Goal: Task Accomplishment & Management: Complete application form

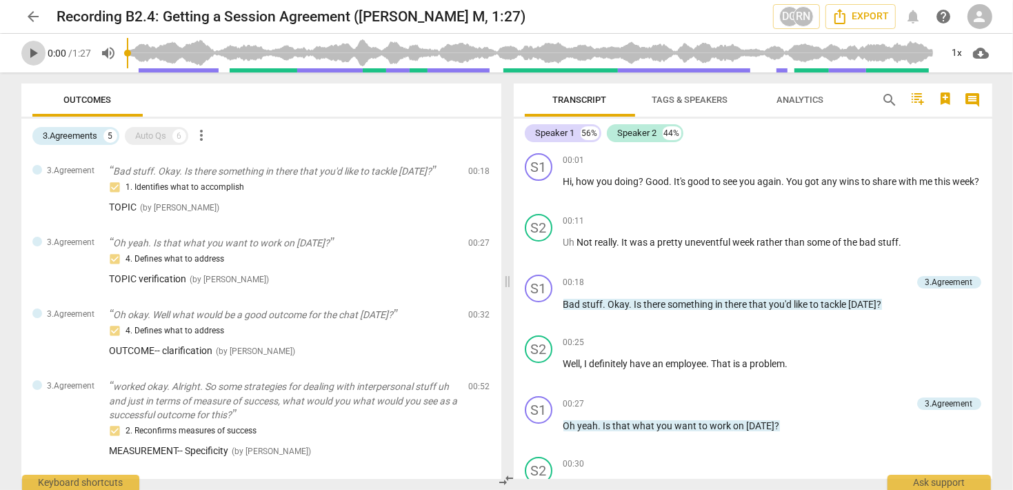
click at [30, 55] on span "play_arrow" at bounding box center [34, 53] width 17 height 17
type input "2"
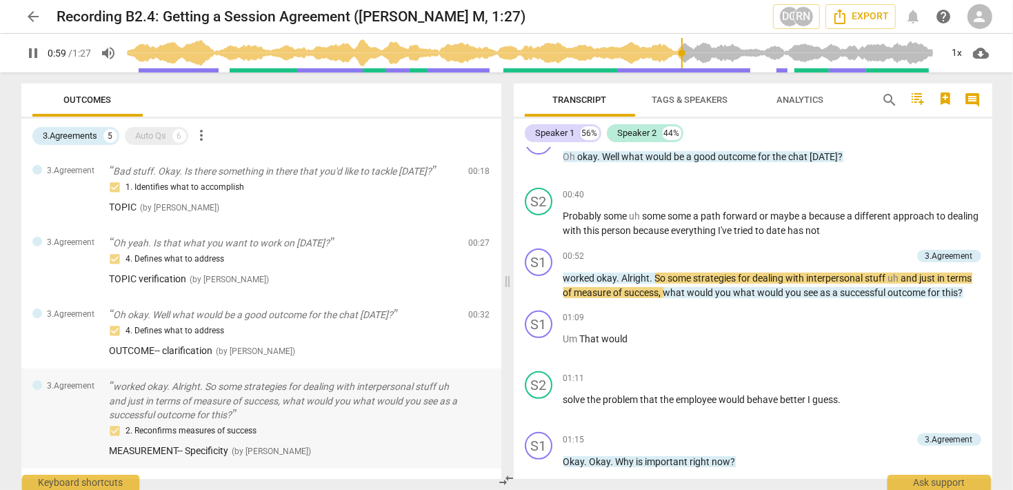
scroll to position [61, 0]
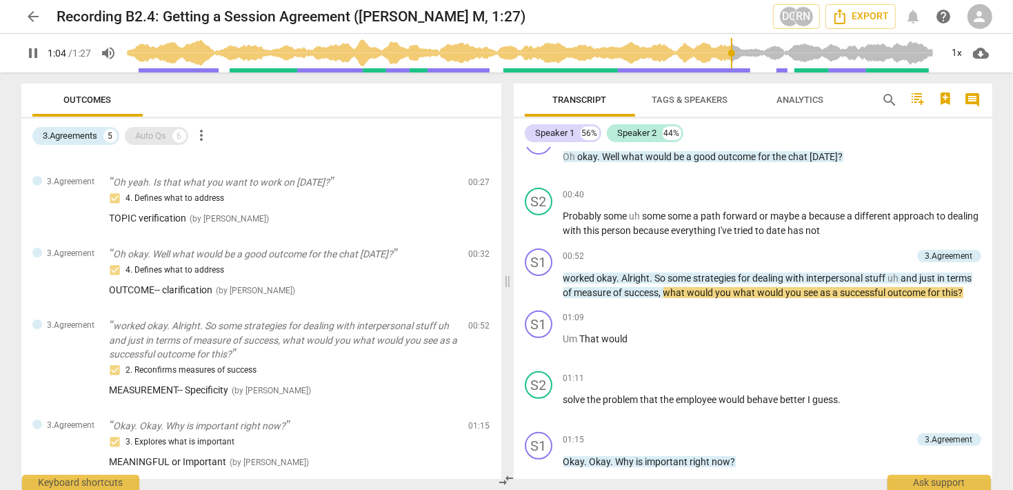
click at [166, 137] on div "Auto Qs" at bounding box center [151, 136] width 31 height 14
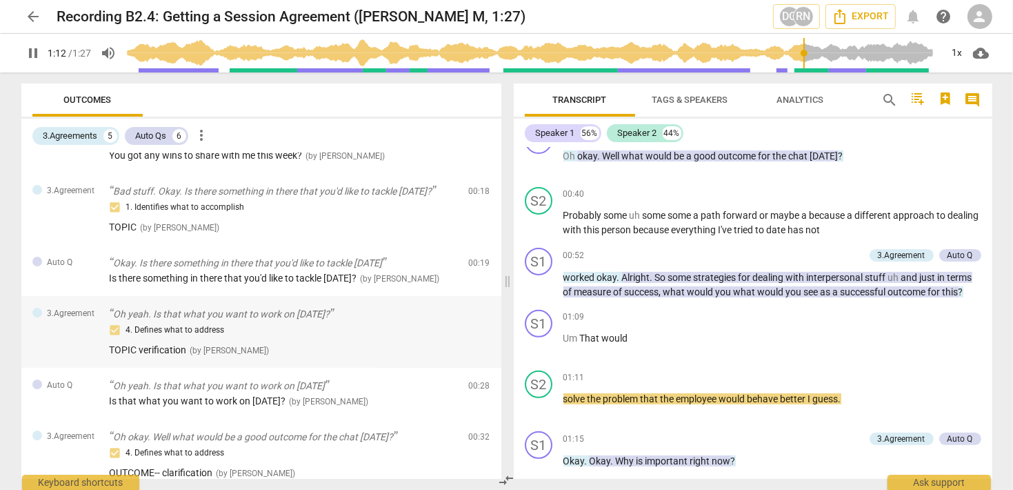
scroll to position [0, 0]
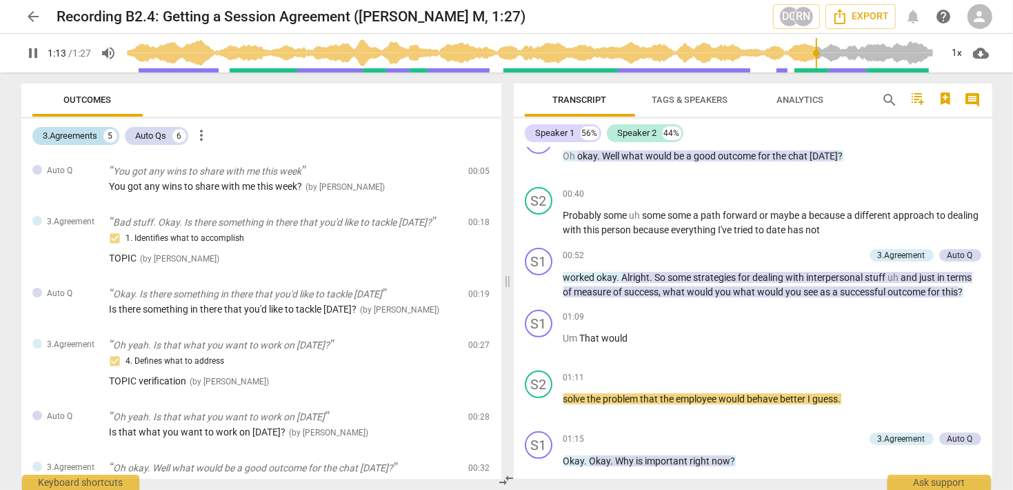
click at [53, 137] on div "3.Agreements" at bounding box center [70, 136] width 54 height 14
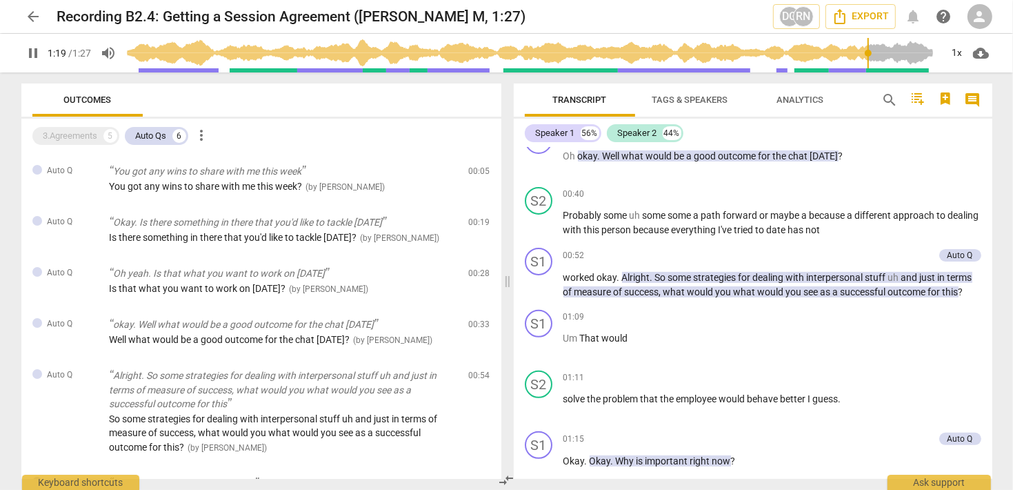
scroll to position [505, 0]
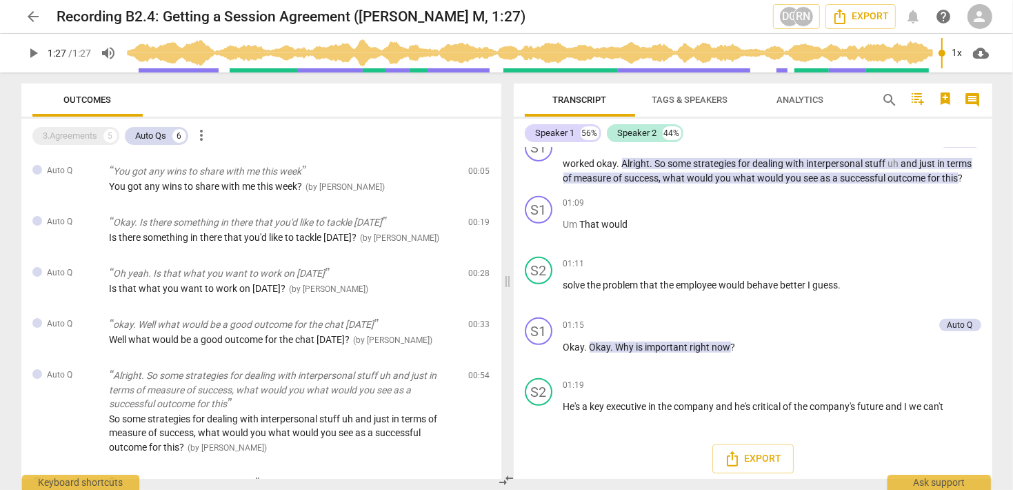
type input "87"
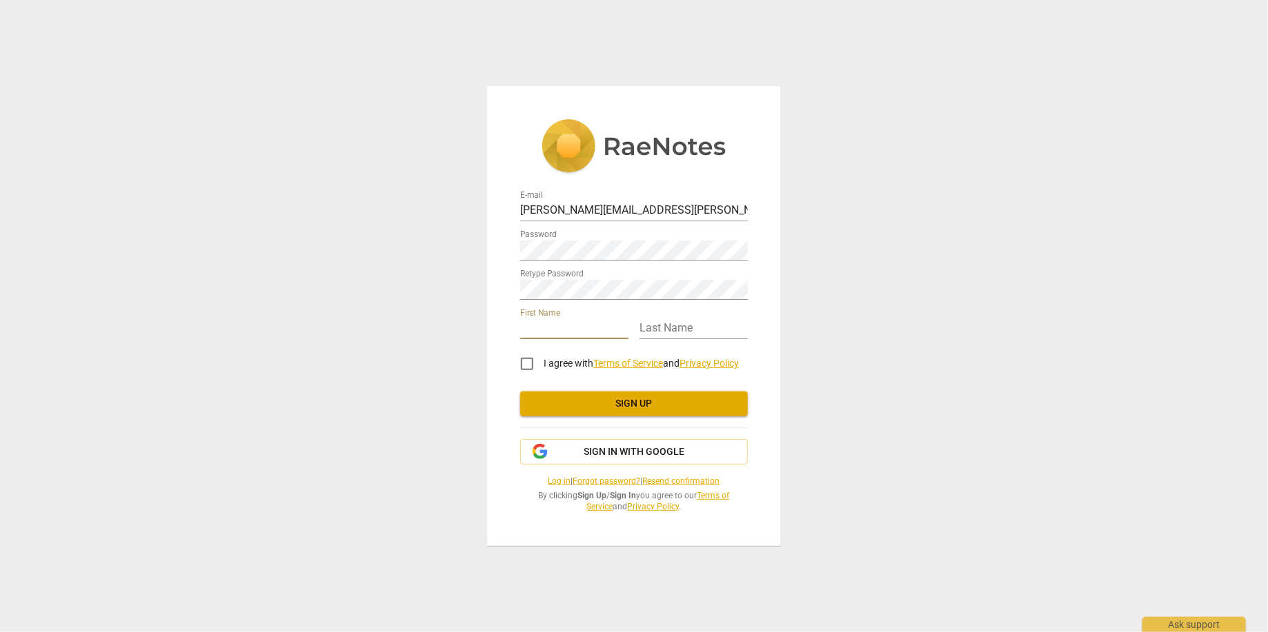
click at [589, 320] on input "text" at bounding box center [574, 329] width 108 height 20
type input "[PERSON_NAME]"
click at [525, 366] on input "I agree with Terms of Service and Privacy Policy" at bounding box center [526, 364] width 33 height 33
checkbox input "true"
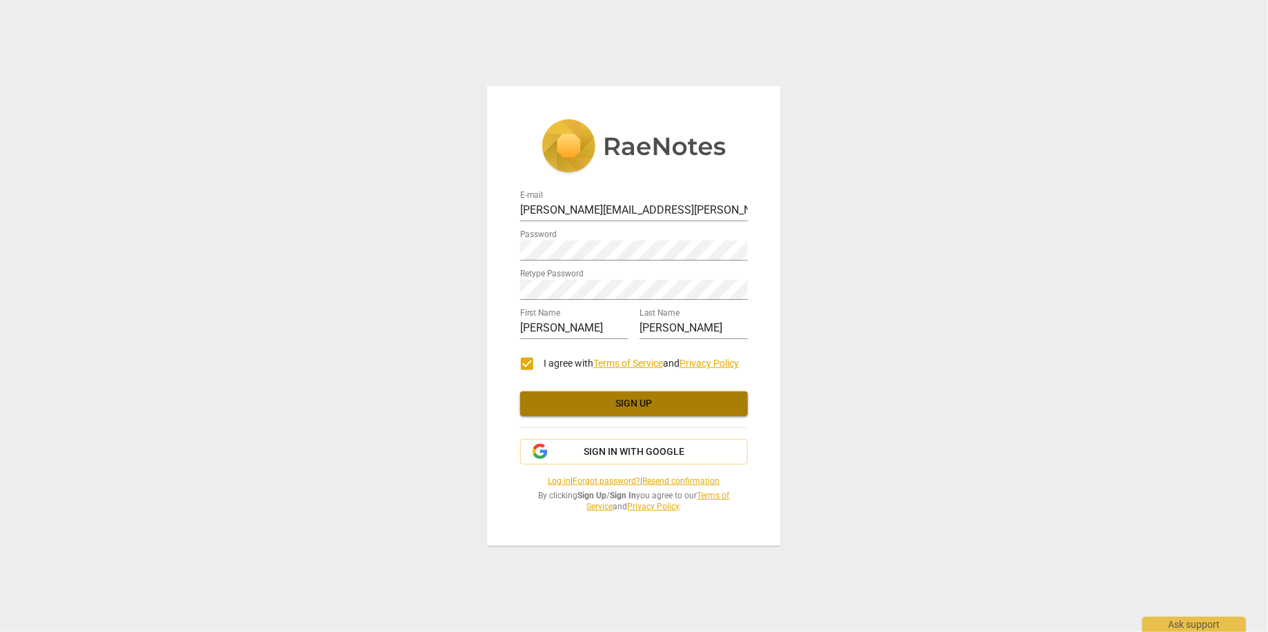
click at [625, 410] on span "Sign up" at bounding box center [634, 404] width 206 height 14
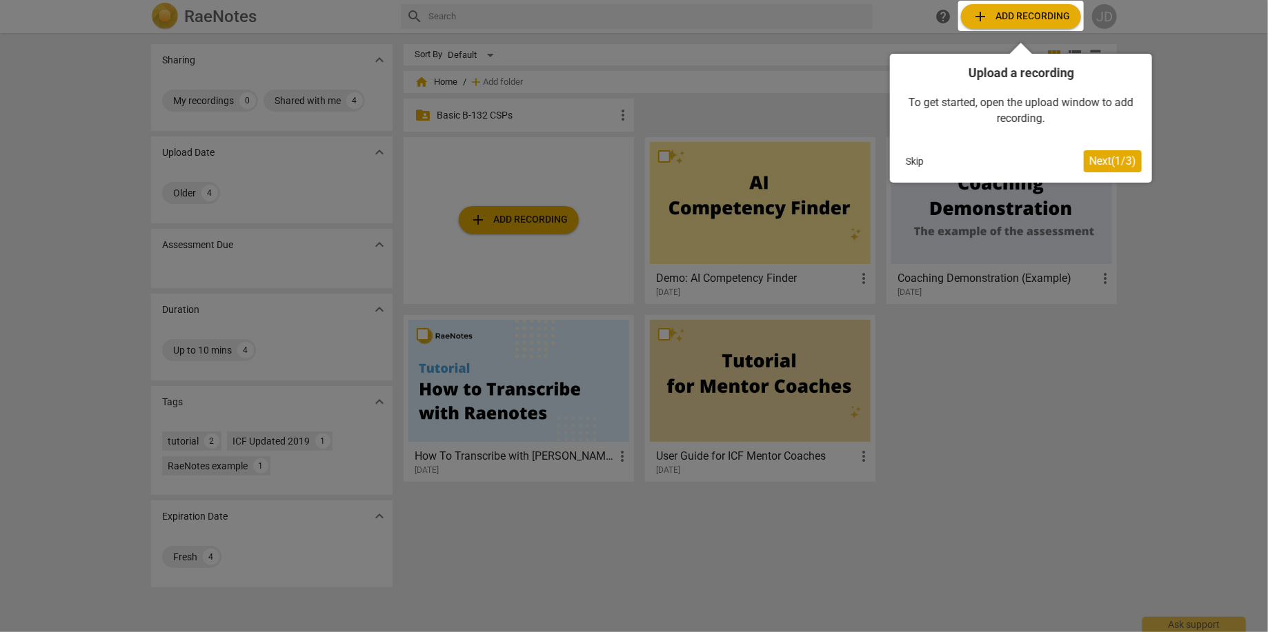
click at [1212, 119] on div at bounding box center [634, 316] width 1268 height 632
click at [1114, 160] on span "Next ( 1 / 3 )" at bounding box center [1112, 160] width 47 height 13
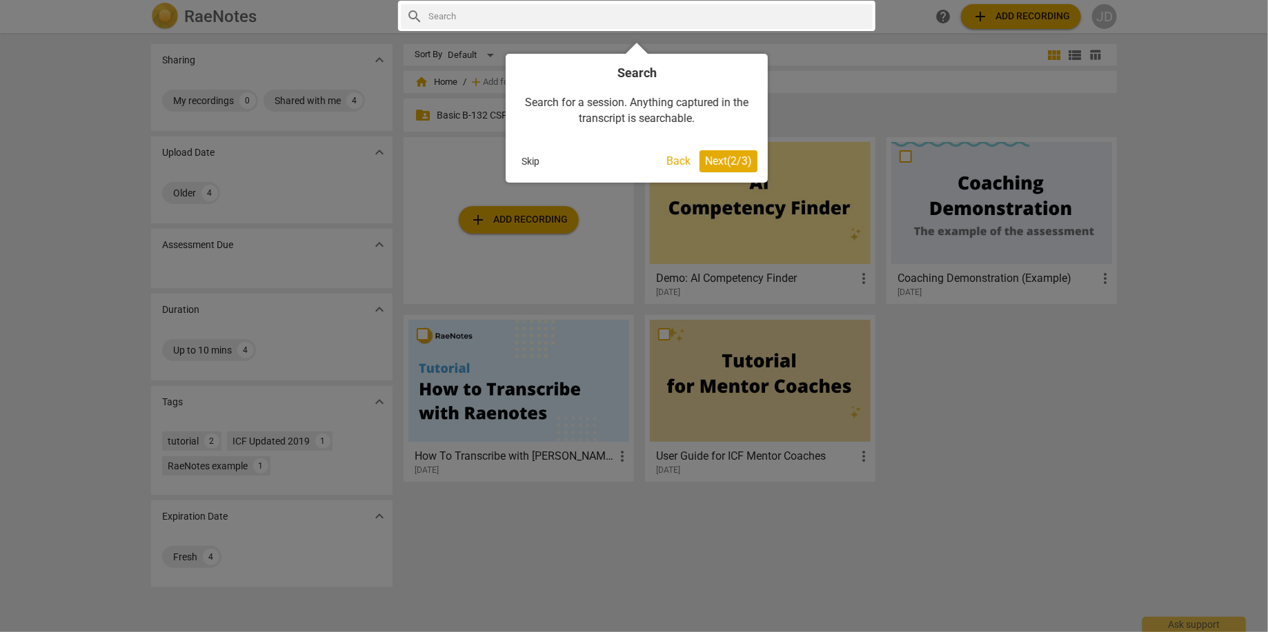
click at [741, 158] on span "Next ( 2 / 3 )" at bounding box center [728, 160] width 47 height 13
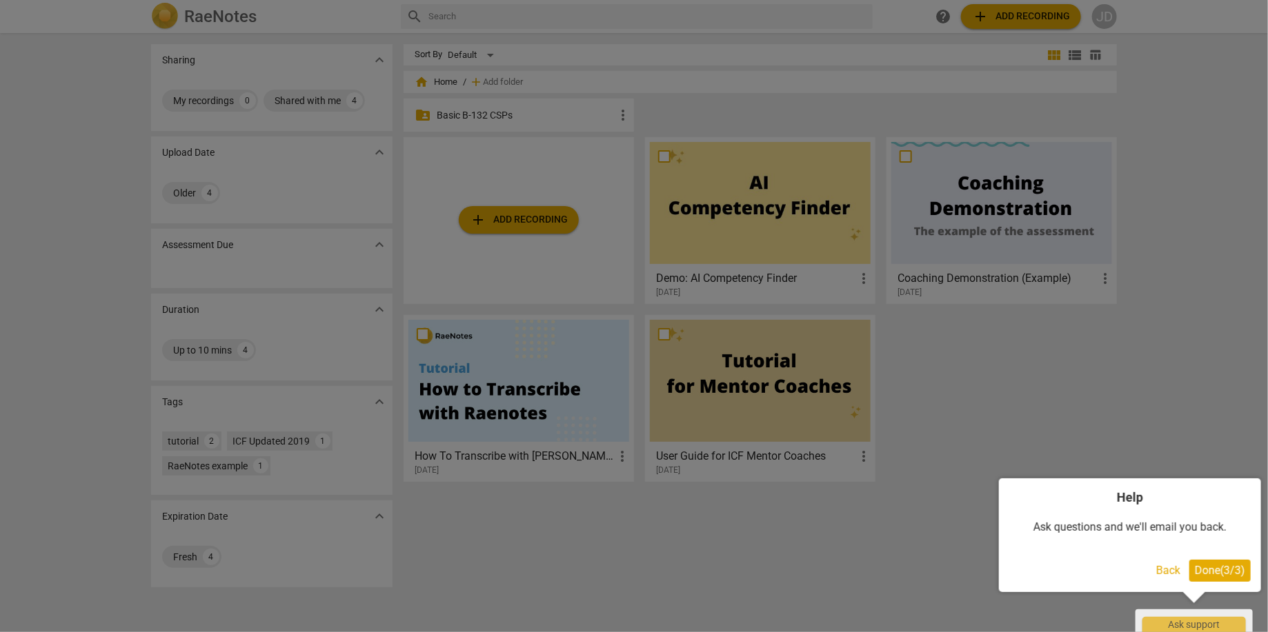
click at [1228, 572] on span "Done ( 3 / 3 )" at bounding box center [1219, 570] width 50 height 13
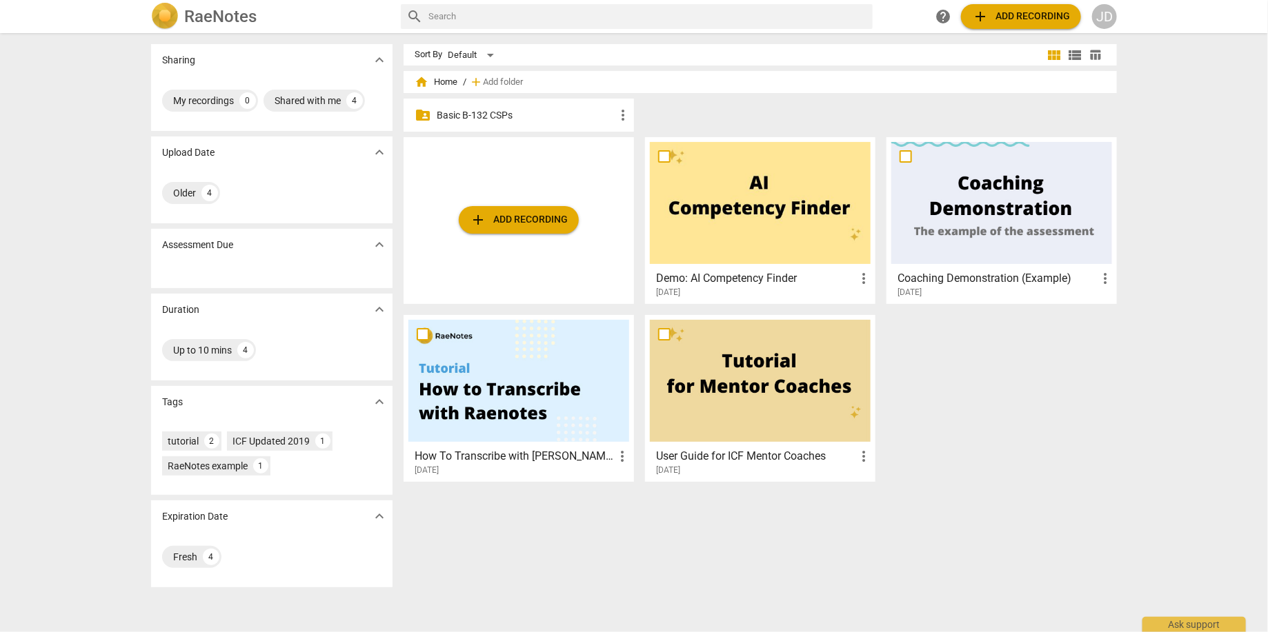
click at [1140, 526] on div "Sharing expand_more My recordings 0 Shared with me 4 Upload Date expand_more Ol…" at bounding box center [634, 333] width 1268 height 598
